Goal: Transaction & Acquisition: Book appointment/travel/reservation

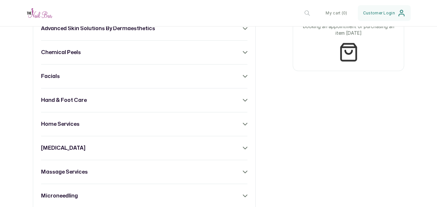
scroll to position [296, 0]
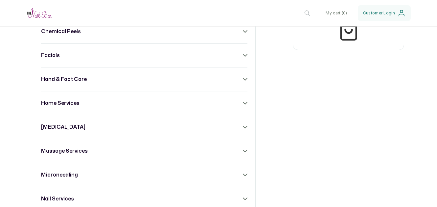
click at [243, 82] on icon at bounding box center [245, 79] width 5 height 5
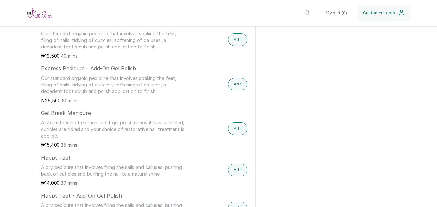
scroll to position [681, 0]
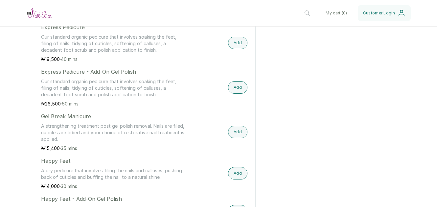
click at [208, 95] on div "Express Pedicure - Add-On Gel Polish Our standard organic pedicure that involve…" at bounding box center [144, 87] width 206 height 39
click at [234, 94] on button "Add" at bounding box center [237, 87] width 19 height 12
click at [233, 55] on div "Express Pedicure Our standard organic pedicure that involves soaking the feet, …" at bounding box center [144, 42] width 206 height 39
click at [235, 49] on button "Add" at bounding box center [237, 43] width 19 height 12
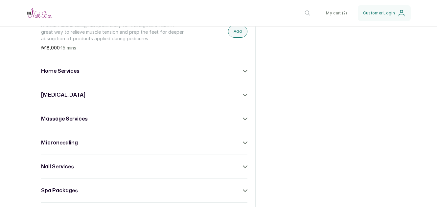
scroll to position [1269, 0]
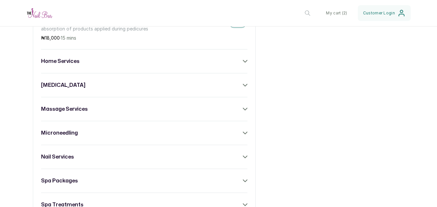
click at [238, 106] on div "massage services" at bounding box center [144, 109] width 206 height 8
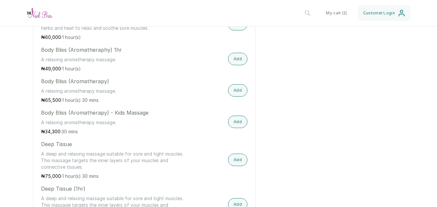
scroll to position [1422, 0]
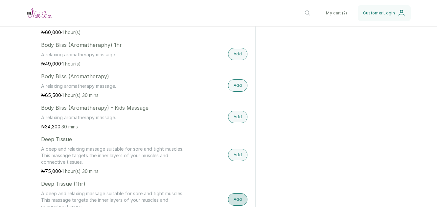
click at [232, 197] on button "Add" at bounding box center [237, 200] width 19 height 12
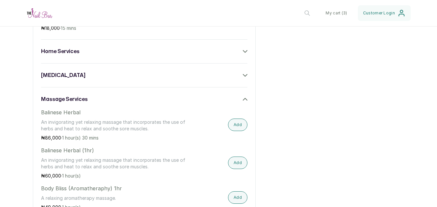
scroll to position [1274, 0]
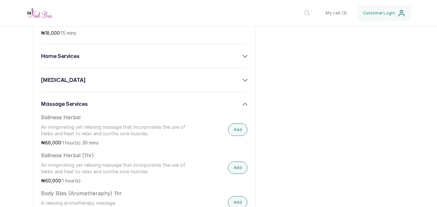
click at [243, 78] on icon at bounding box center [245, 80] width 5 height 5
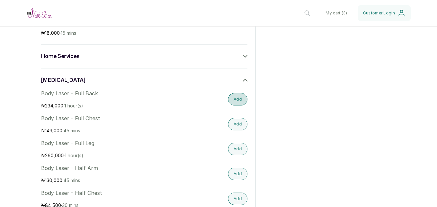
click at [238, 101] on button "Add" at bounding box center [237, 99] width 19 height 12
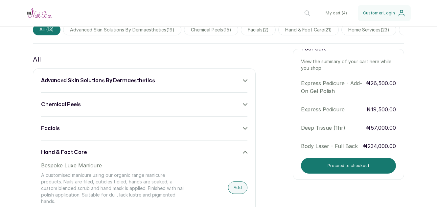
scroll to position [23, 0]
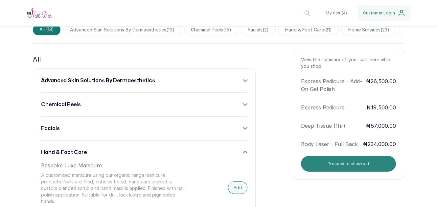
click at [364, 171] on button "Proceed to checkout" at bounding box center [348, 164] width 95 height 16
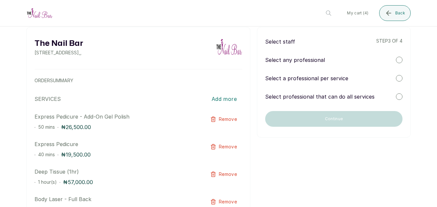
scroll to position [0, 0]
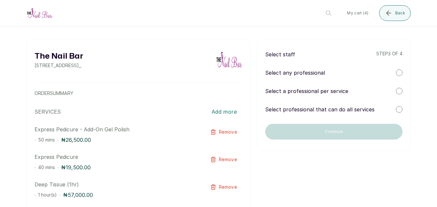
click at [396, 93] on div at bounding box center [399, 91] width 7 height 7
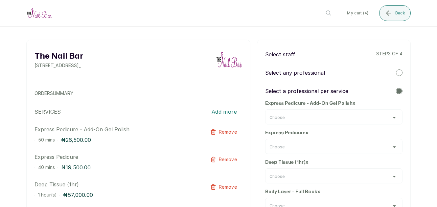
click at [364, 122] on div "Choose" at bounding box center [333, 117] width 137 height 15
click at [391, 118] on div "Choose" at bounding box center [333, 117] width 129 height 5
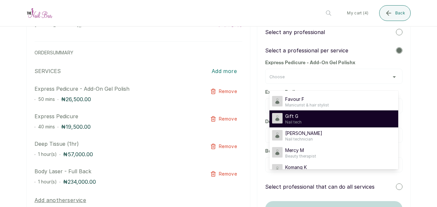
click at [315, 122] on div "Gift G Nail tech" at bounding box center [333, 119] width 123 height 12
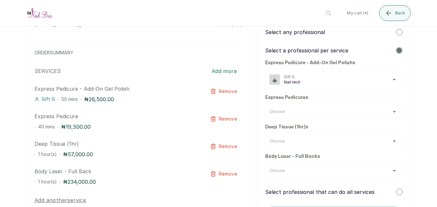
click at [210, 91] on icon "button" at bounding box center [213, 92] width 6 height 6
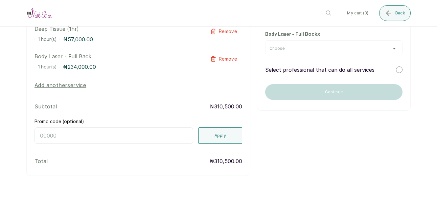
scroll to position [130, 0]
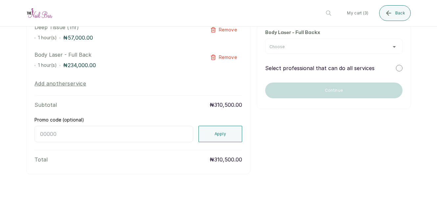
click at [77, 85] on button "Add another service" at bounding box center [60, 84] width 52 height 8
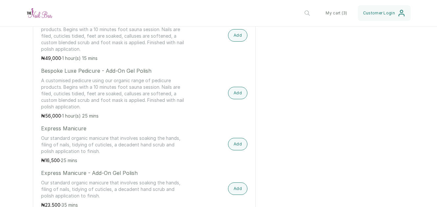
scroll to position [502, 0]
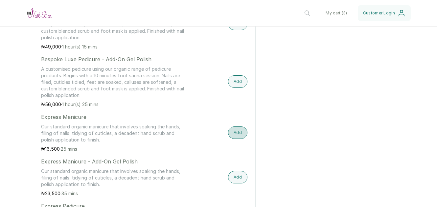
click at [239, 139] on button "Add" at bounding box center [237, 133] width 19 height 12
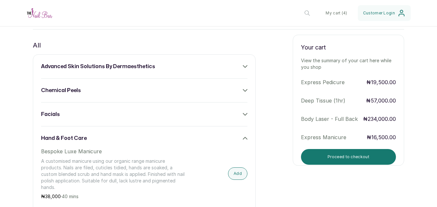
scroll to position [231, 0]
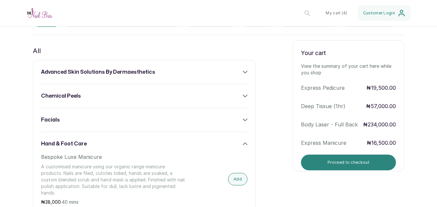
click at [345, 171] on button "Proceed to checkout" at bounding box center [348, 163] width 95 height 16
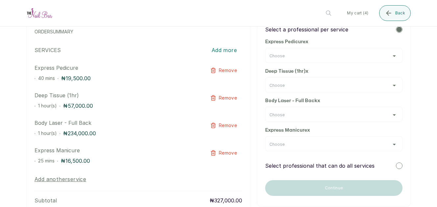
scroll to position [60, 0]
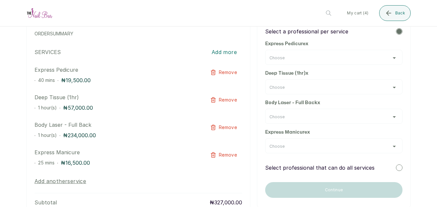
click at [385, 58] on div "Choose" at bounding box center [333, 57] width 129 height 5
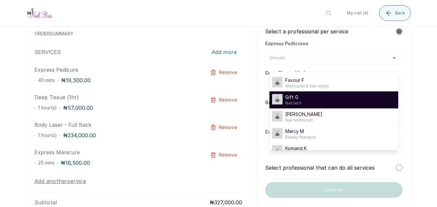
click at [312, 97] on div "Gift G Nail tech" at bounding box center [333, 100] width 123 height 12
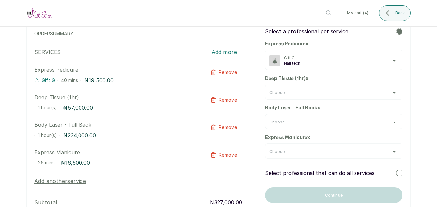
click at [390, 94] on div "Choose" at bounding box center [333, 92] width 129 height 5
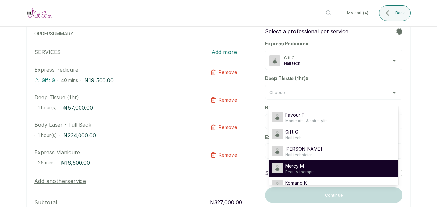
click at [319, 169] on div "Mercy M Beauty therapist" at bounding box center [333, 169] width 123 height 12
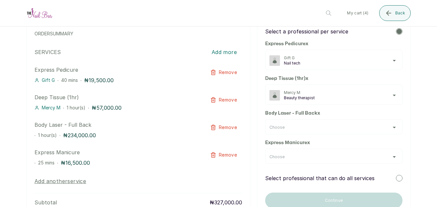
click at [389, 129] on div "Choose" at bounding box center [333, 127] width 129 height 5
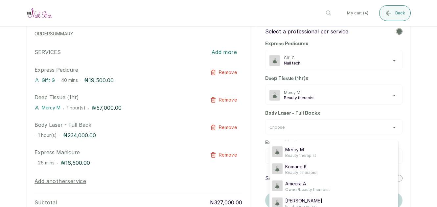
scroll to position [63, 0]
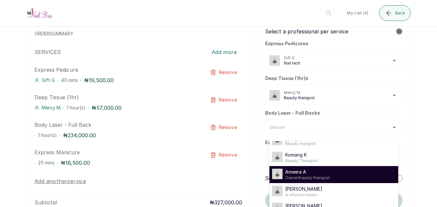
click at [326, 174] on span "Ameera A" at bounding box center [307, 172] width 45 height 7
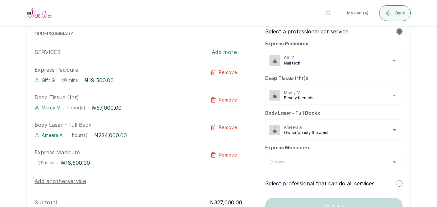
click at [388, 164] on div "Choose" at bounding box center [333, 162] width 129 height 5
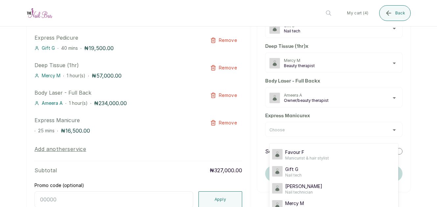
scroll to position [93, 0]
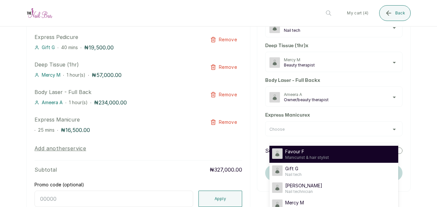
click at [341, 151] on div "Favour F Manicurist & hair stylist" at bounding box center [333, 155] width 123 height 12
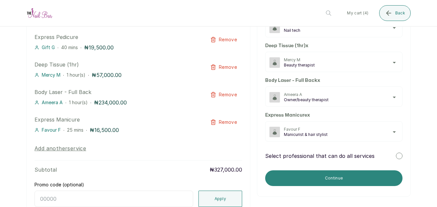
click at [347, 181] on button "Continue" at bounding box center [333, 179] width 137 height 16
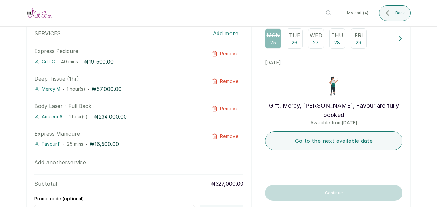
scroll to position [80, 0]
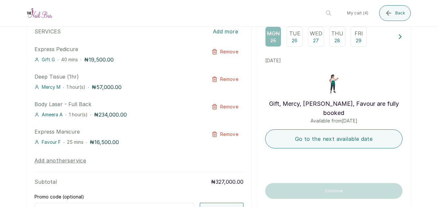
drag, startPoint x: 431, startPoint y: 141, endPoint x: 238, endPoint y: 8, distance: 234.1
click at [238, 8] on header "The Nail Bar The Nail Bar Change My cart ( 4 ) Back" at bounding box center [218, 13] width 437 height 27
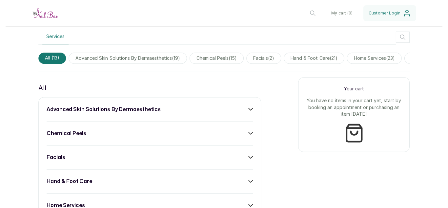
scroll to position [201, 0]
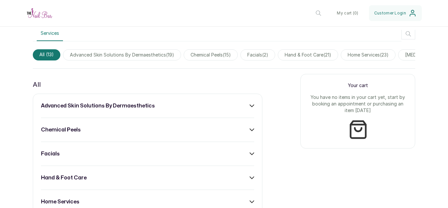
click at [250, 180] on icon at bounding box center [252, 177] width 5 height 5
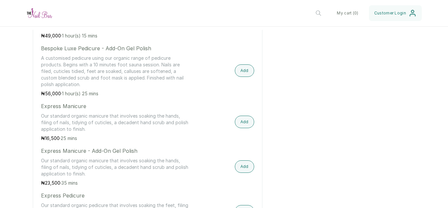
scroll to position [507, 0]
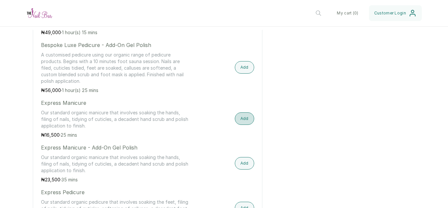
click at [235, 125] on button "Add" at bounding box center [244, 118] width 19 height 12
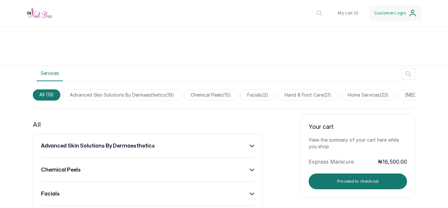
scroll to position [174, 0]
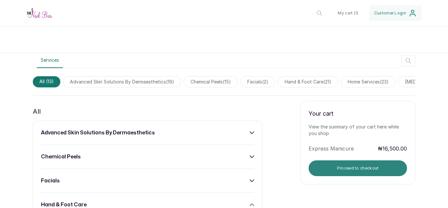
click at [359, 172] on button "Proceed to checkout" at bounding box center [358, 168] width 98 height 16
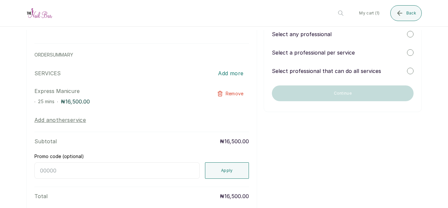
scroll to position [0, 0]
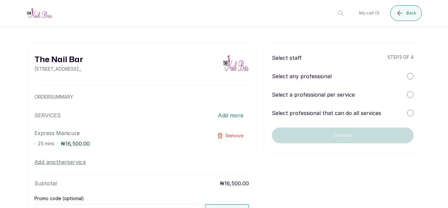
click at [400, 74] on div "Select any professional" at bounding box center [343, 76] width 142 height 8
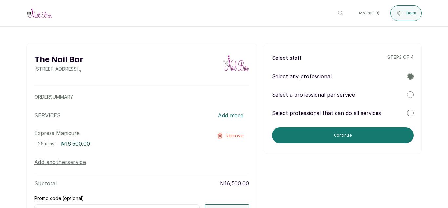
click at [394, 98] on div "Select a professional per service" at bounding box center [343, 95] width 142 height 8
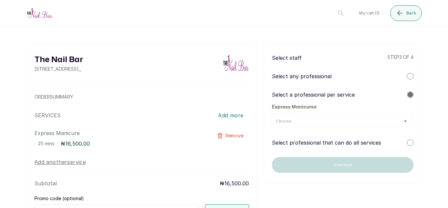
click at [399, 122] on div "Choose" at bounding box center [342, 121] width 133 height 5
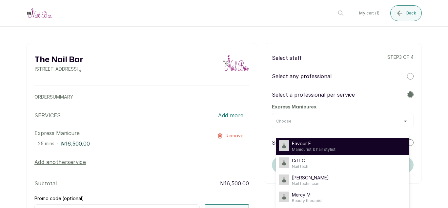
click at [352, 141] on div "Favour F Manicurist & hair stylist" at bounding box center [343, 146] width 128 height 12
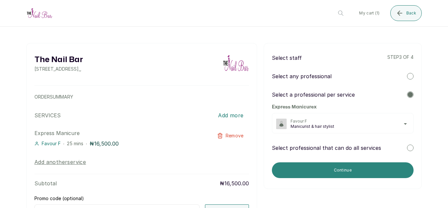
click at [347, 172] on button "Continue" at bounding box center [343, 170] width 142 height 16
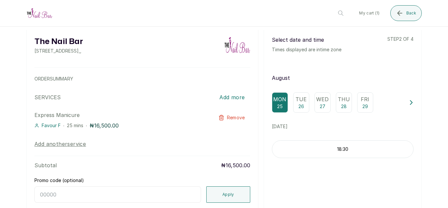
scroll to position [22, 0]
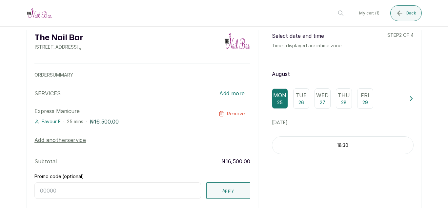
click at [353, 148] on p "18:30" at bounding box center [342, 145] width 141 height 7
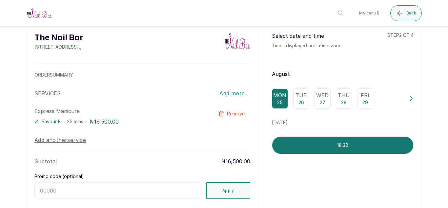
scroll to position [0, 0]
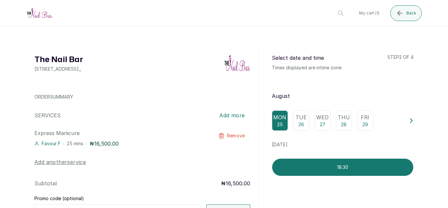
click at [300, 119] on p "Tue" at bounding box center [301, 117] width 11 height 8
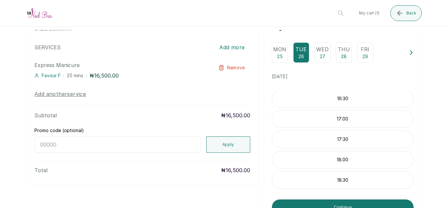
scroll to position [62, 0]
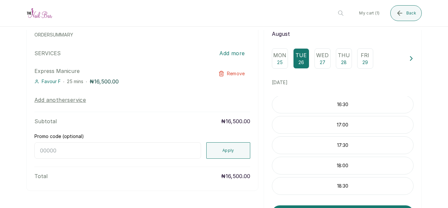
click at [78, 101] on button "Add another service" at bounding box center [60, 100] width 52 height 8
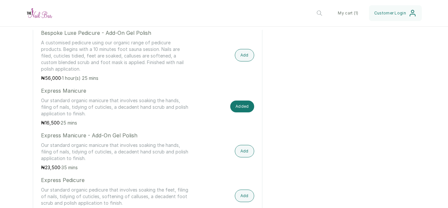
scroll to position [526, 0]
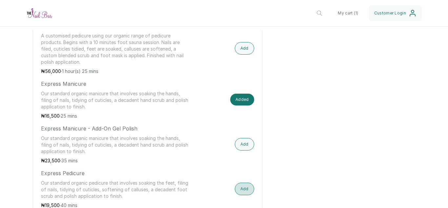
click at [237, 194] on button "Add" at bounding box center [244, 189] width 19 height 12
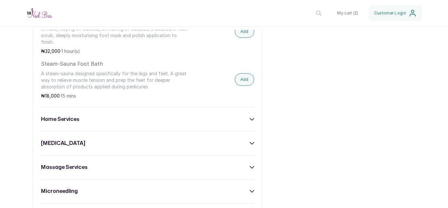
scroll to position [1204, 0]
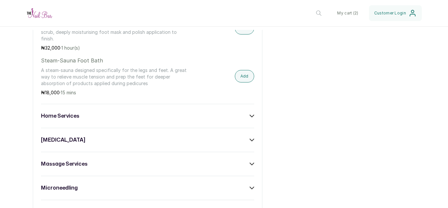
click at [248, 142] on div "[MEDICAL_DATA]" at bounding box center [147, 140] width 213 height 8
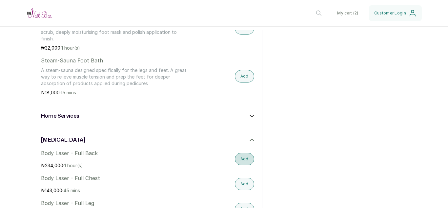
click at [237, 159] on button "Add" at bounding box center [244, 159] width 19 height 12
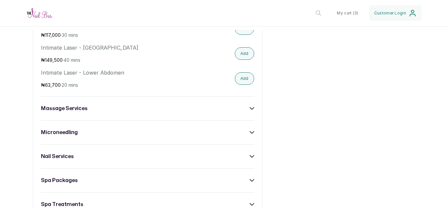
scroll to position [1680, 0]
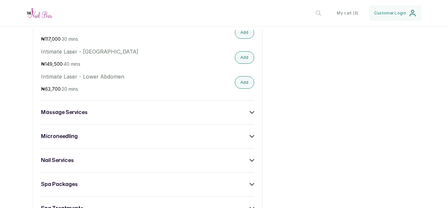
click at [250, 111] on icon at bounding box center [252, 112] width 4 height 2
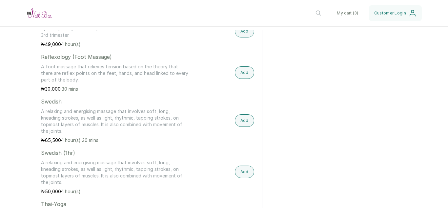
scroll to position [2359, 0]
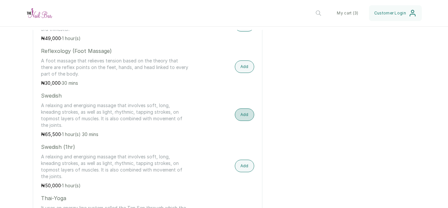
click at [240, 110] on button "Add" at bounding box center [244, 114] width 19 height 12
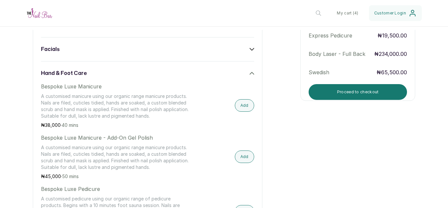
scroll to position [317, 0]
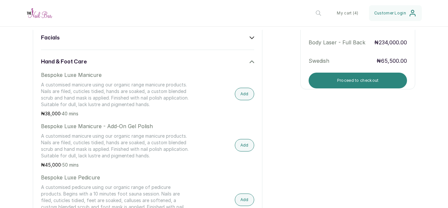
click at [371, 82] on button "Proceed to checkout" at bounding box center [358, 81] width 98 height 16
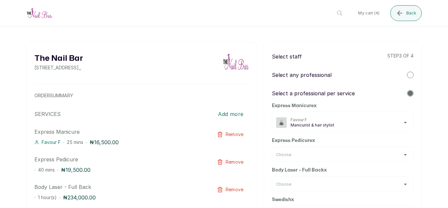
scroll to position [0, 0]
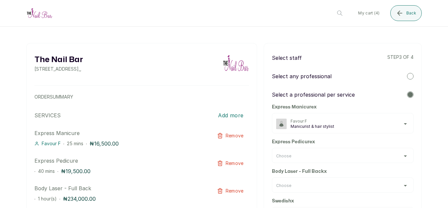
click at [397, 157] on div "Choose" at bounding box center [342, 155] width 133 height 5
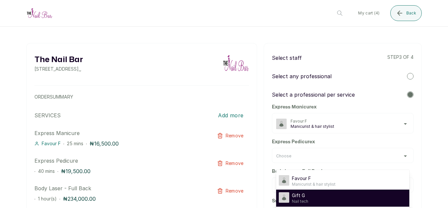
click at [339, 197] on div "Gift G Nail tech" at bounding box center [343, 198] width 128 height 12
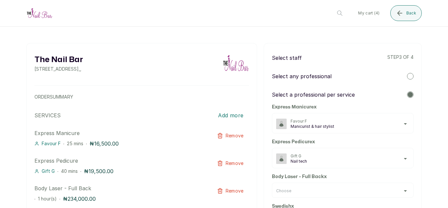
click at [395, 157] on span "Gift G" at bounding box center [350, 155] width 119 height 5
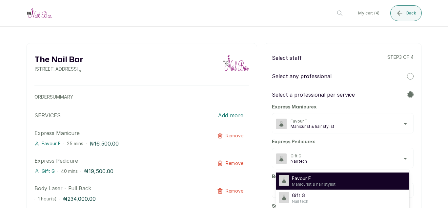
click at [343, 180] on div "Favour F Manicurist & hair stylist" at bounding box center [343, 181] width 128 height 12
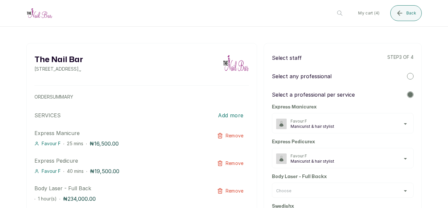
click at [400, 194] on div "Choose" at bounding box center [343, 190] width 142 height 15
click at [400, 190] on div "Choose" at bounding box center [342, 190] width 133 height 5
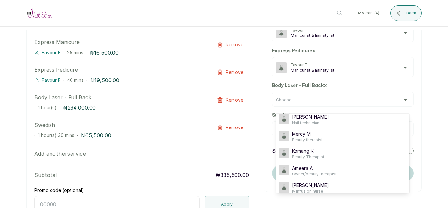
scroll to position [63, 0]
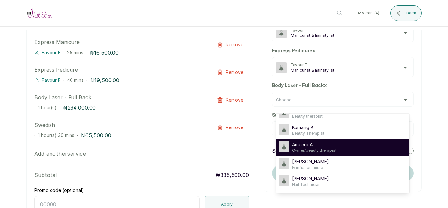
click at [349, 147] on div "Ameera A Owner/beauty therapist" at bounding box center [343, 147] width 128 height 12
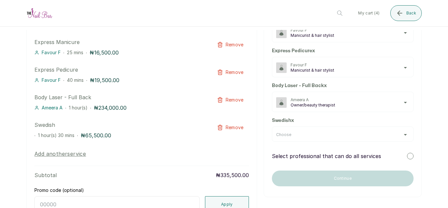
click at [402, 133] on div "Choose" at bounding box center [342, 134] width 133 height 5
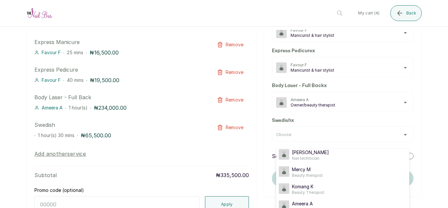
scroll to position [39, 0]
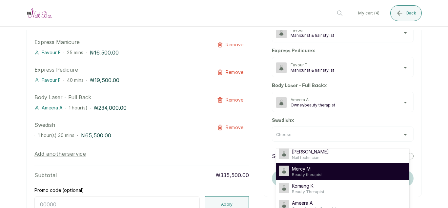
click at [332, 167] on div "Mercy M Beauty therapist" at bounding box center [343, 171] width 128 height 12
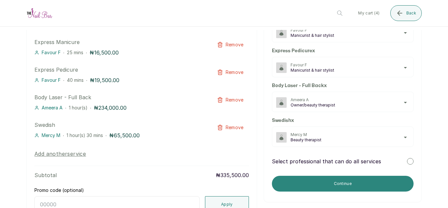
click at [361, 184] on button "Continue" at bounding box center [343, 184] width 142 height 16
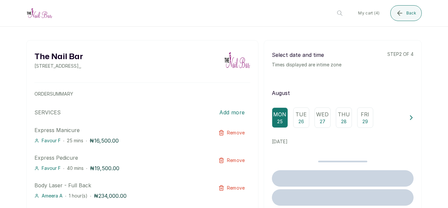
scroll to position [0, 0]
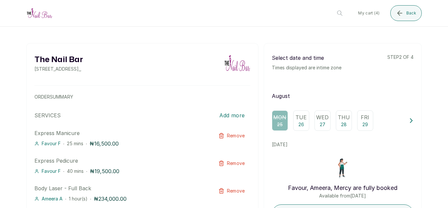
click at [296, 121] on p "Tue" at bounding box center [301, 117] width 11 height 8
click at [324, 118] on p "Wed" at bounding box center [322, 117] width 12 height 8
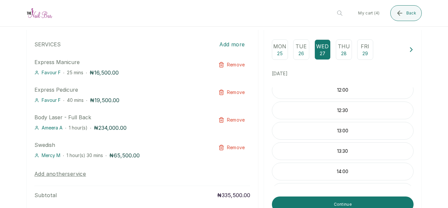
scroll to position [123, 0]
click at [299, 52] on p "26" at bounding box center [302, 53] width 6 height 7
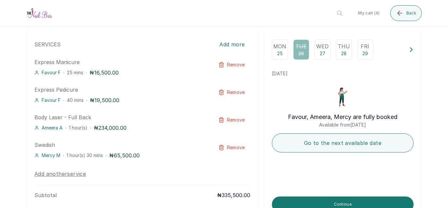
scroll to position [0, 0]
click at [320, 51] on p "27" at bounding box center [323, 53] width 6 height 7
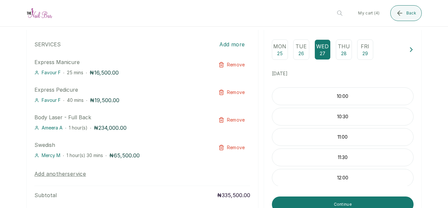
click at [302, 50] on p "Tue" at bounding box center [301, 46] width 11 height 8
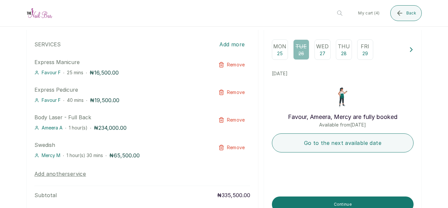
click at [346, 49] on p "Thu" at bounding box center [344, 46] width 12 height 8
click at [363, 52] on p "29" at bounding box center [366, 53] width 6 height 7
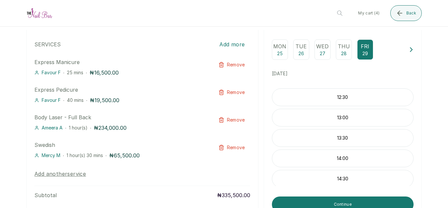
scroll to position [123, 0]
click at [304, 56] on div "Tue 26" at bounding box center [301, 49] width 16 height 20
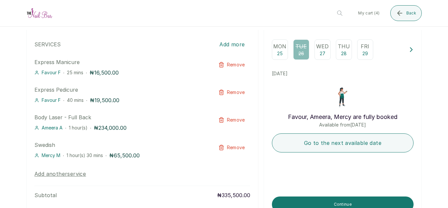
scroll to position [0, 0]
click at [408, 11] on span "Back" at bounding box center [412, 13] width 10 height 5
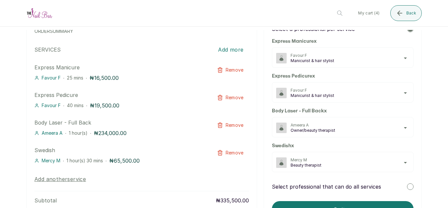
scroll to position [70, 0]
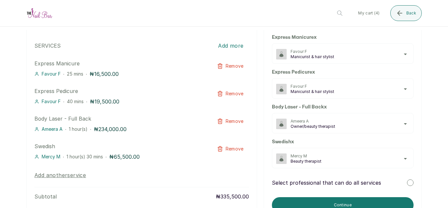
click at [397, 155] on span "Mercy M" at bounding box center [350, 155] width 119 height 5
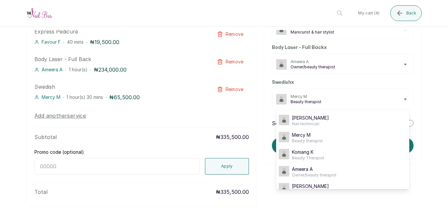
scroll to position [58, 0]
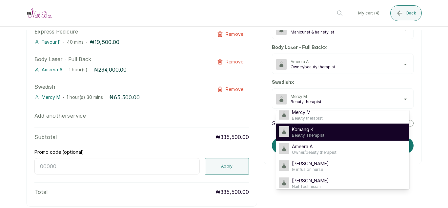
click at [353, 133] on div "Komang K Beauty Therapist" at bounding box center [343, 132] width 128 height 12
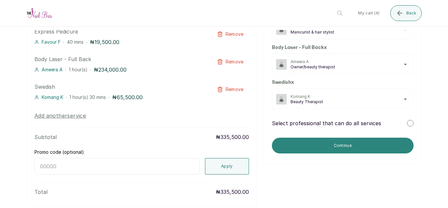
click at [350, 140] on button "Continue" at bounding box center [343, 146] width 142 height 16
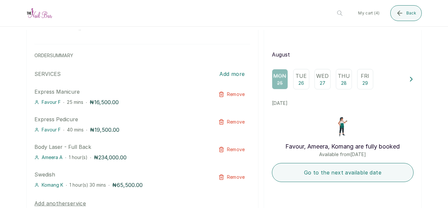
scroll to position [42, 0]
click at [299, 83] on p "26" at bounding box center [302, 82] width 6 height 7
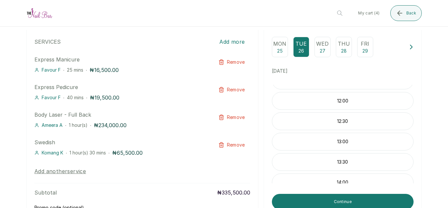
scroll to position [123, 0]
click at [323, 47] on p "Wed" at bounding box center [322, 44] width 12 height 8
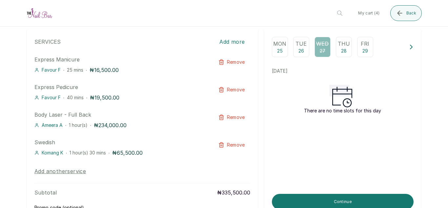
scroll to position [0, 0]
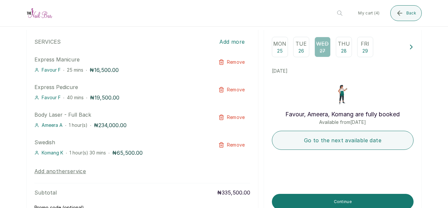
click at [340, 47] on p "Thu" at bounding box center [344, 44] width 12 height 8
click at [363, 46] on p "Fri" at bounding box center [365, 44] width 9 height 8
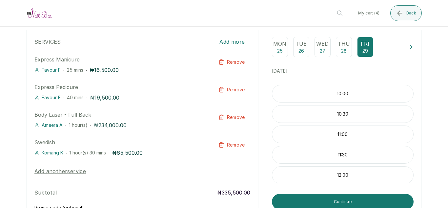
click at [404, 183] on div "10:00 10:30 11:00 11:30 12:00 12:30 13:00 13:30 14:00 14:30 15:00" at bounding box center [343, 134] width 142 height 98
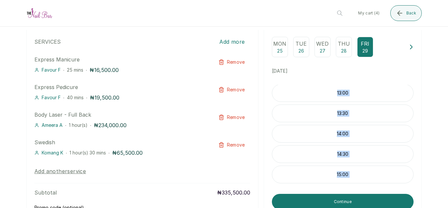
click at [421, 118] on div "The Nail Bar 6b Fez Street, Abuja, Nigeria , , ORDER SUMMARY SERVICES Add more …" at bounding box center [224, 117] width 448 height 322
click at [281, 46] on p "Mon" at bounding box center [279, 44] width 13 height 8
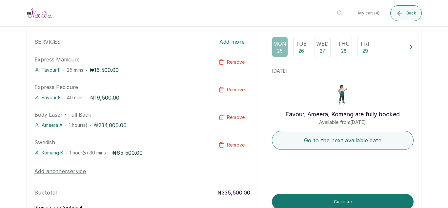
click at [299, 48] on p "26" at bounding box center [302, 51] width 6 height 7
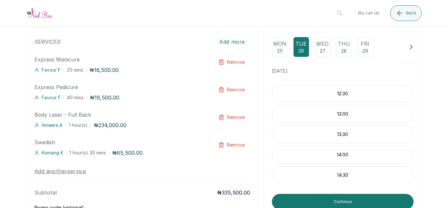
scroll to position [123, 0]
click at [315, 43] on div "Wed 27" at bounding box center [323, 47] width 16 height 20
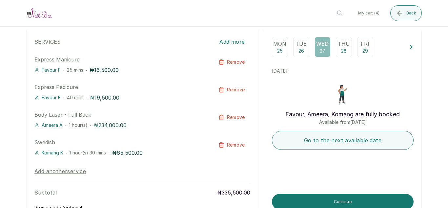
click at [274, 48] on div "Mon 25" at bounding box center [280, 47] width 16 height 20
click at [299, 48] on p "26" at bounding box center [302, 51] width 6 height 7
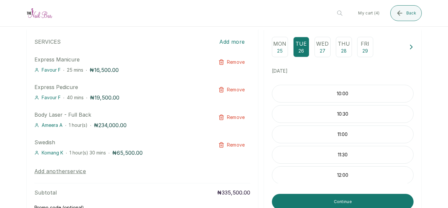
scroll to position [123, 0]
click at [323, 49] on div "Wed 27" at bounding box center [323, 47] width 16 height 20
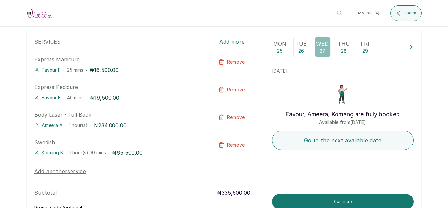
click at [347, 49] on div "Thu 28" at bounding box center [344, 47] width 16 height 20
click at [358, 51] on div "Fri 29" at bounding box center [365, 47] width 16 height 20
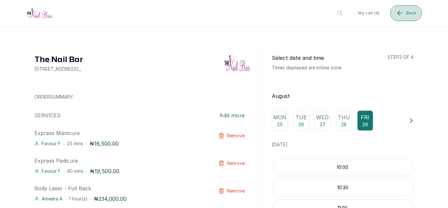
click at [404, 15] on icon "submit" at bounding box center [400, 13] width 8 height 8
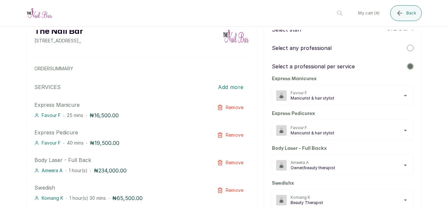
scroll to position [26, 0]
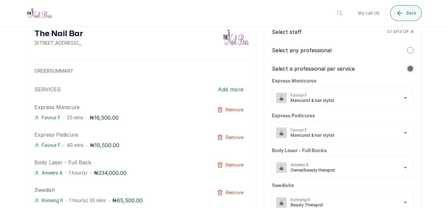
click at [401, 102] on span "Manicurist & hair stylist" at bounding box center [350, 100] width 119 height 5
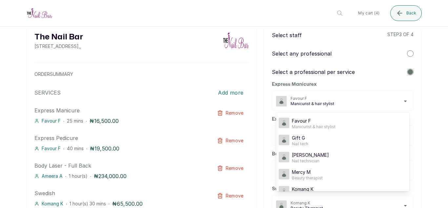
scroll to position [63, 0]
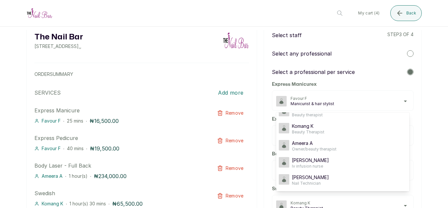
click at [415, 137] on div "Select staff step 3 of 4 Select any professional Select a professional per serv…" at bounding box center [343, 145] width 158 height 250
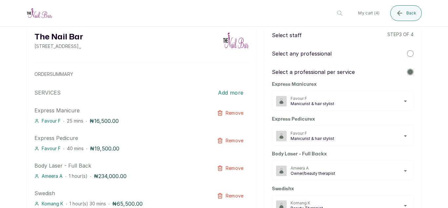
click at [399, 136] on span "Manicurist & hair stylist" at bounding box center [350, 138] width 119 height 5
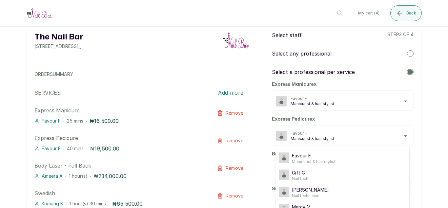
click at [407, 56] on div at bounding box center [410, 53] width 7 height 7
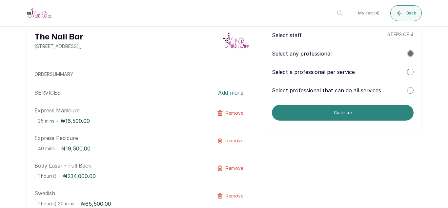
click at [347, 117] on button "Continue" at bounding box center [343, 113] width 142 height 16
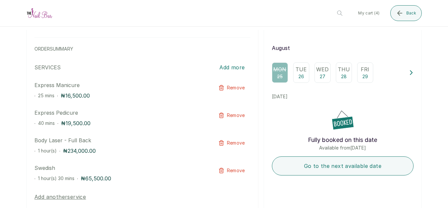
scroll to position [49, 0]
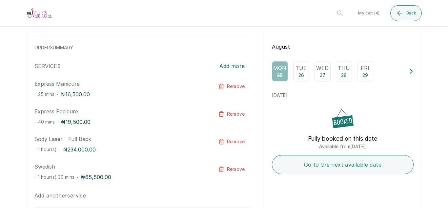
click at [303, 75] on div "Tue 26" at bounding box center [301, 71] width 16 height 20
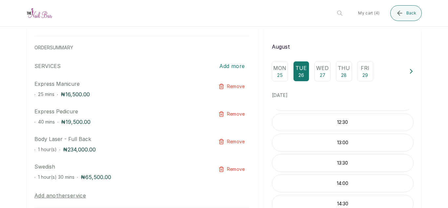
scroll to position [123, 0]
click at [325, 77] on div "Wed 27" at bounding box center [323, 71] width 16 height 20
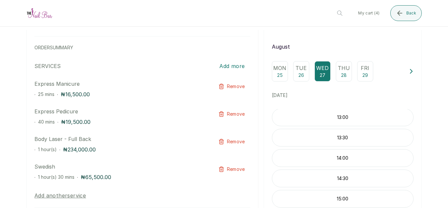
scroll to position [0, 0]
click at [338, 71] on p "Thu" at bounding box center [344, 68] width 12 height 8
click at [361, 68] on p "Fri" at bounding box center [365, 68] width 9 height 8
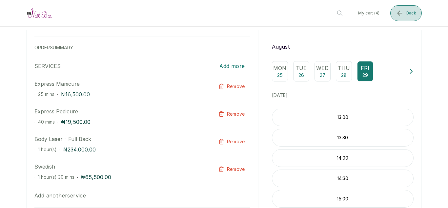
click at [404, 17] on icon "submit" at bounding box center [400, 13] width 8 height 8
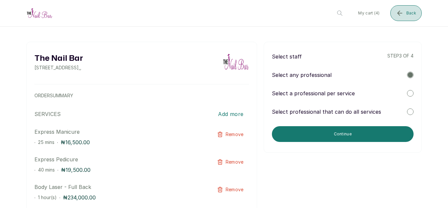
scroll to position [0, 0]
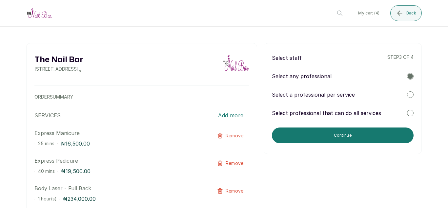
click at [386, 115] on div "Select professional that can do all services" at bounding box center [343, 113] width 142 height 8
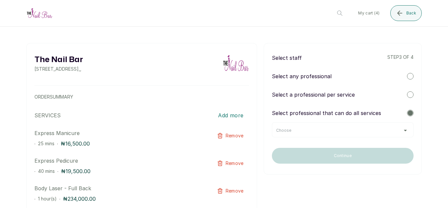
click at [386, 132] on div "Choose" at bounding box center [342, 130] width 133 height 5
click at [376, 97] on div "Select a professional per service" at bounding box center [343, 95] width 142 height 8
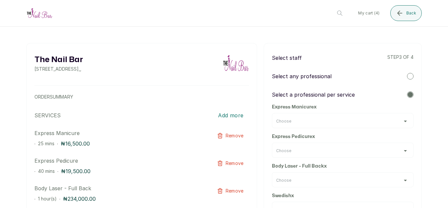
click at [401, 118] on div "Choose" at bounding box center [343, 120] width 142 height 15
click at [399, 119] on div "Choose" at bounding box center [342, 121] width 133 height 5
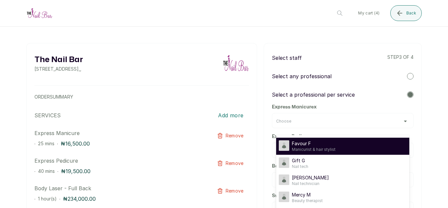
click at [372, 142] on div "Favour F Manicurist & hair stylist" at bounding box center [343, 146] width 128 height 12
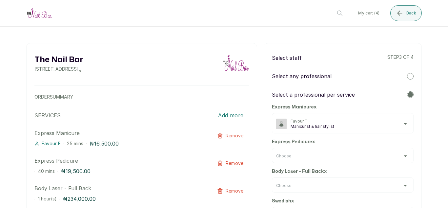
click at [398, 155] on div "Choose" at bounding box center [342, 155] width 133 height 5
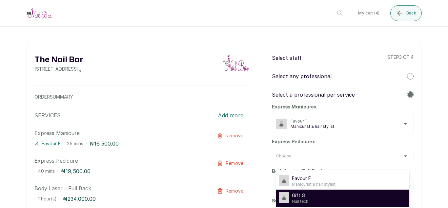
click at [368, 192] on div "Gift G Nail tech" at bounding box center [343, 198] width 128 height 12
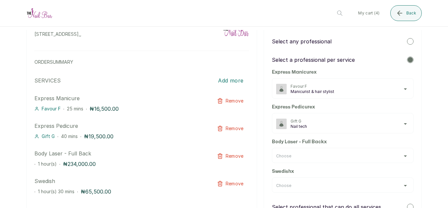
scroll to position [39, 0]
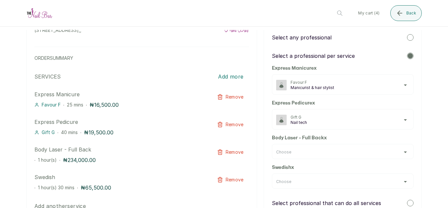
click at [398, 153] on div "Choose" at bounding box center [342, 151] width 133 height 5
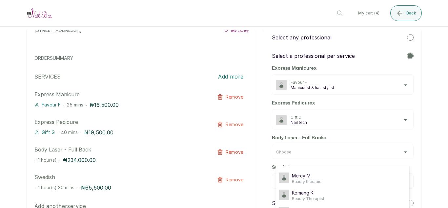
scroll to position [63, 0]
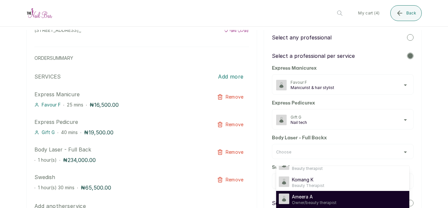
click at [367, 200] on div "Ameera A Owner/beauty therapist" at bounding box center [343, 199] width 128 height 12
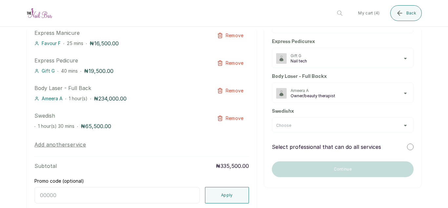
scroll to position [110, 0]
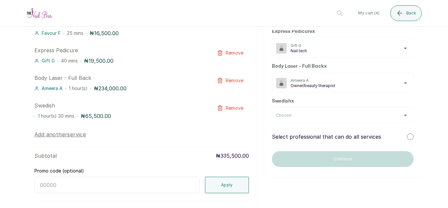
click at [401, 116] on div "Choose" at bounding box center [342, 115] width 133 height 5
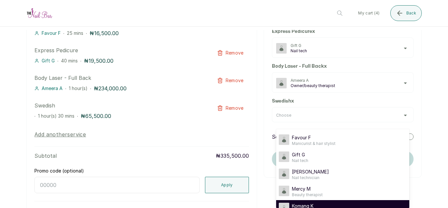
scroll to position [9, 0]
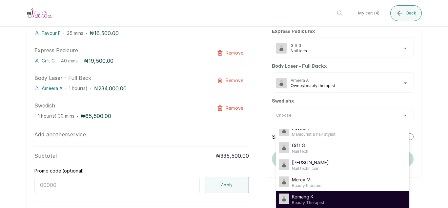
click at [365, 200] on li "Komang K Beauty Therapist" at bounding box center [342, 199] width 133 height 17
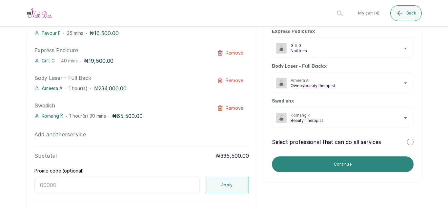
click at [377, 160] on button "Continue" at bounding box center [343, 164] width 142 height 16
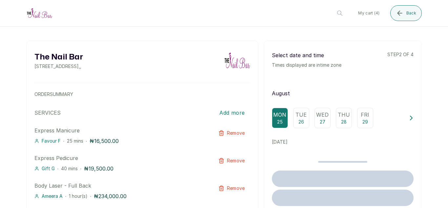
scroll to position [0, 0]
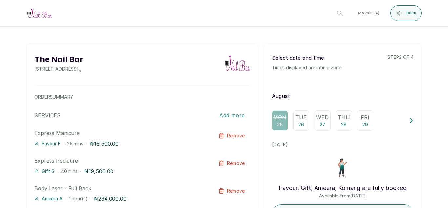
click at [363, 129] on div "Fri 29" at bounding box center [365, 120] width 16 height 20
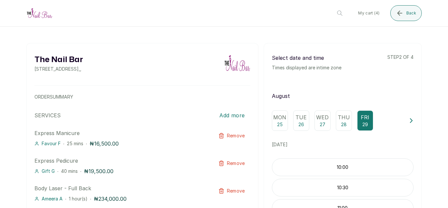
click at [409, 123] on icon at bounding box center [411, 120] width 5 height 5
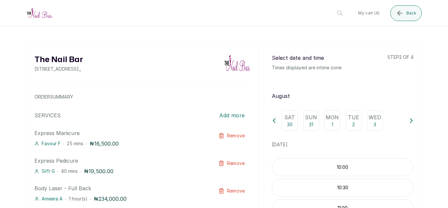
click at [409, 123] on icon at bounding box center [411, 120] width 5 height 5
click at [331, 123] on p "6" at bounding box center [332, 124] width 3 height 7
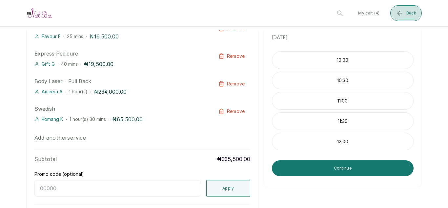
click at [401, 17] on icon "submit" at bounding box center [400, 13] width 8 height 8
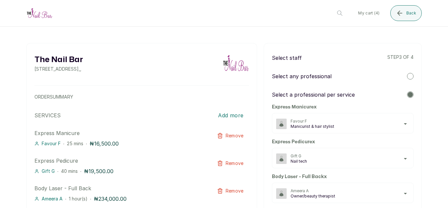
click at [407, 79] on div at bounding box center [410, 76] width 7 height 7
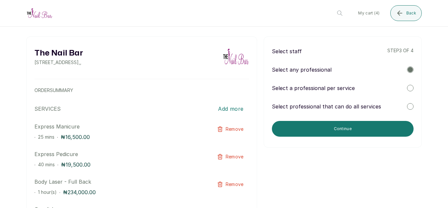
scroll to position [8, 0]
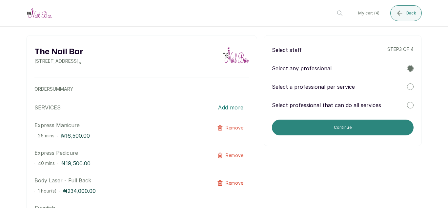
click at [355, 128] on button "Continue" at bounding box center [343, 127] width 142 height 16
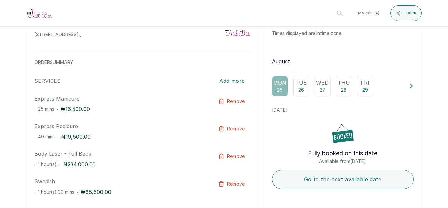
scroll to position [40, 0]
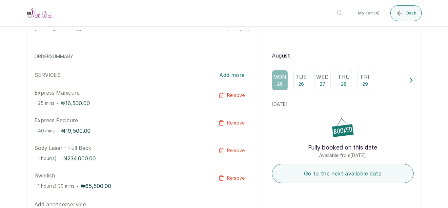
click at [299, 84] on p "26" at bounding box center [302, 84] width 6 height 7
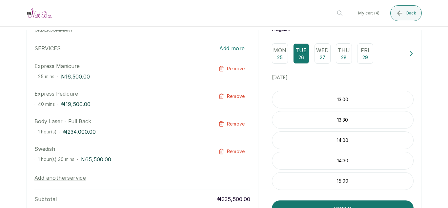
scroll to position [66, 0]
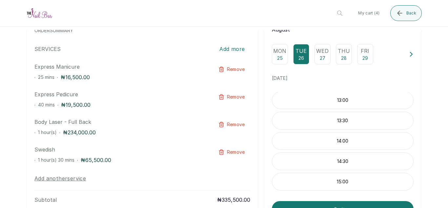
click at [316, 60] on div "Wed 27" at bounding box center [323, 54] width 16 height 20
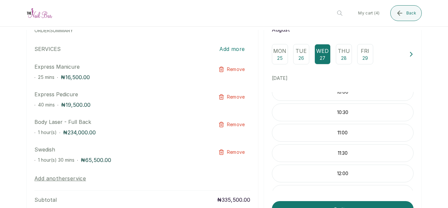
click at [361, 52] on p "Fri" at bounding box center [365, 51] width 9 height 8
click at [344, 55] on p "28" at bounding box center [344, 58] width 6 height 7
click at [409, 60] on button at bounding box center [411, 54] width 5 height 20
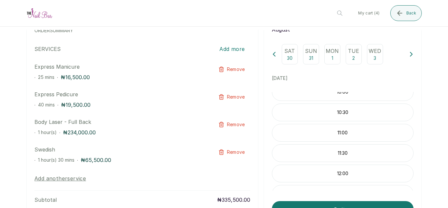
click at [288, 55] on p "30" at bounding box center [290, 58] width 6 height 7
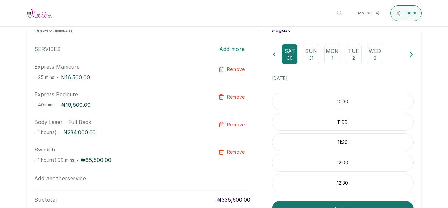
scroll to position [19, 0]
click at [411, 10] on button "Back" at bounding box center [407, 13] width 32 height 16
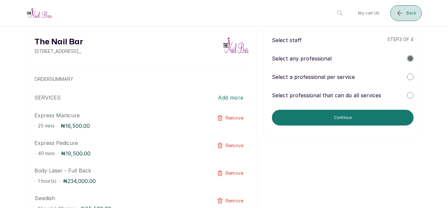
scroll to position [0, 0]
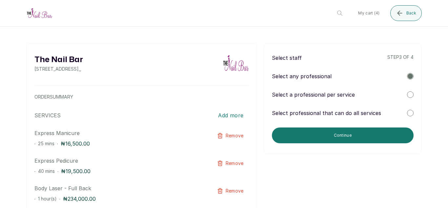
click at [218, 191] on icon "button" at bounding box center [220, 190] width 5 height 5
click at [409, 94] on div at bounding box center [410, 94] width 7 height 7
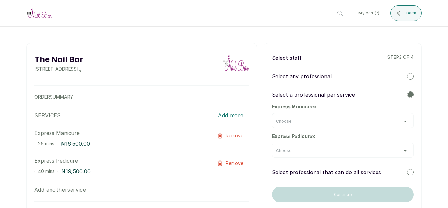
click at [356, 120] on div "Choose" at bounding box center [342, 121] width 133 height 5
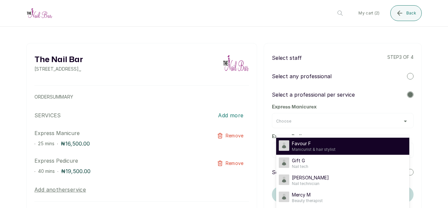
click at [328, 149] on span "Manicurist & hair stylist" at bounding box center [314, 149] width 44 height 5
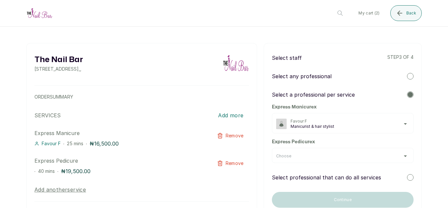
drag, startPoint x: 350, startPoint y: 149, endPoint x: 353, endPoint y: 159, distance: 10.8
click at [353, 159] on div "Choose" at bounding box center [343, 155] width 142 height 15
click at [402, 158] on div "Choose" at bounding box center [342, 155] width 133 height 5
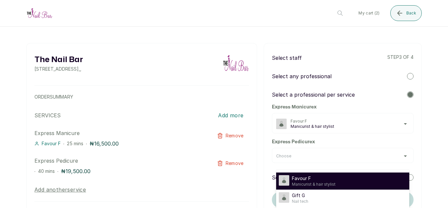
click at [337, 179] on div "Favour F Manicurist & hair stylist" at bounding box center [343, 181] width 128 height 12
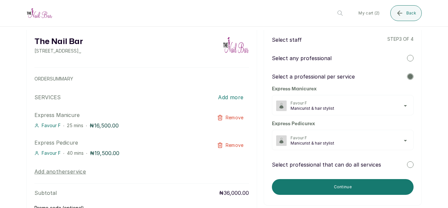
scroll to position [16, 0]
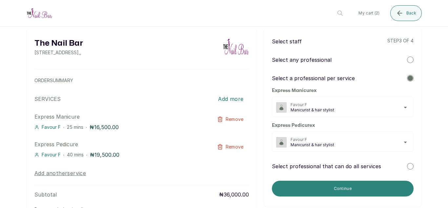
click at [363, 190] on button "Continue" at bounding box center [343, 189] width 142 height 16
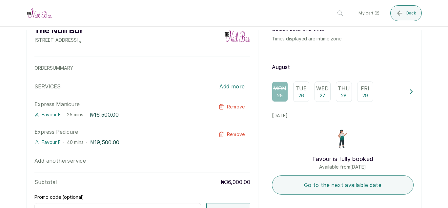
scroll to position [33, 0]
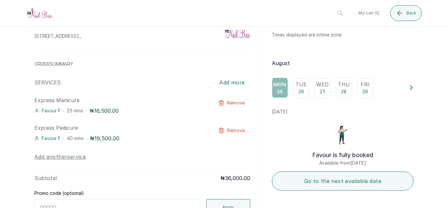
click at [300, 90] on p "26" at bounding box center [302, 91] width 6 height 7
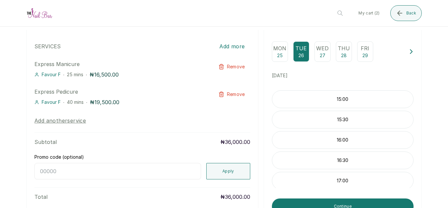
scroll to position [205, 0]
click at [320, 54] on p "27" at bounding box center [323, 55] width 6 height 7
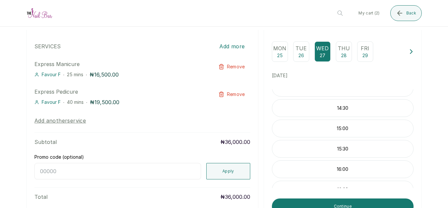
scroll to position [225, 0]
click at [337, 54] on div "Thu 28" at bounding box center [344, 51] width 16 height 20
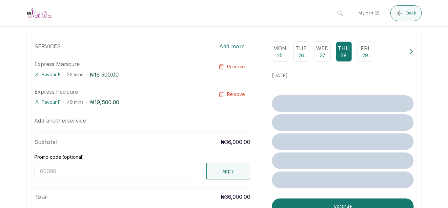
scroll to position [0, 0]
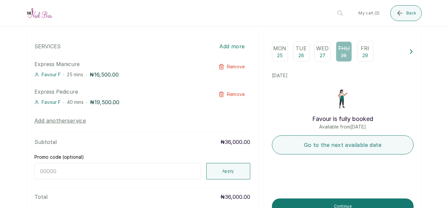
click at [361, 52] on p "Fri" at bounding box center [365, 48] width 9 height 8
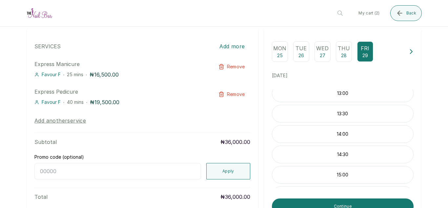
scroll to position [109, 0]
click at [409, 54] on icon at bounding box center [411, 51] width 5 height 5
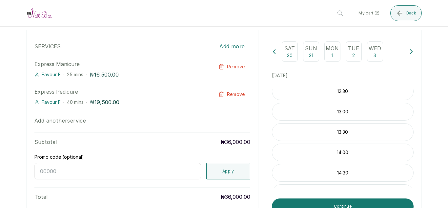
click at [287, 56] on p "30" at bounding box center [290, 55] width 6 height 7
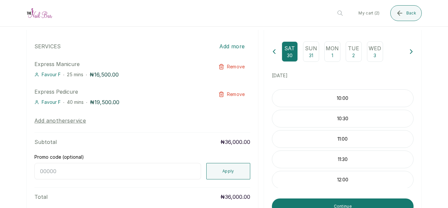
click at [409, 54] on icon at bounding box center [411, 51] width 5 height 5
click at [367, 54] on div "Tue 23" at bounding box center [375, 51] width 16 height 20
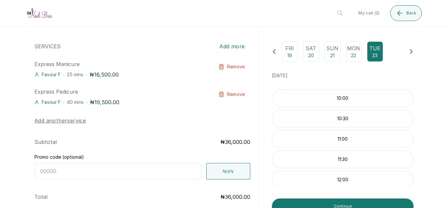
scroll to position [225, 0]
click at [219, 95] on icon "button" at bounding box center [222, 94] width 6 height 6
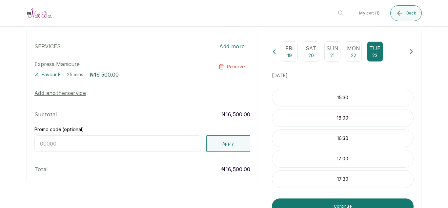
click at [309, 49] on p "Sat" at bounding box center [311, 48] width 11 height 8
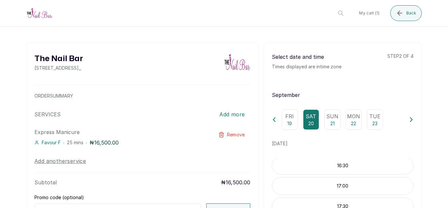
scroll to position [0, 0]
